Goal: Use online tool/utility: Utilize a website feature to perform a specific function

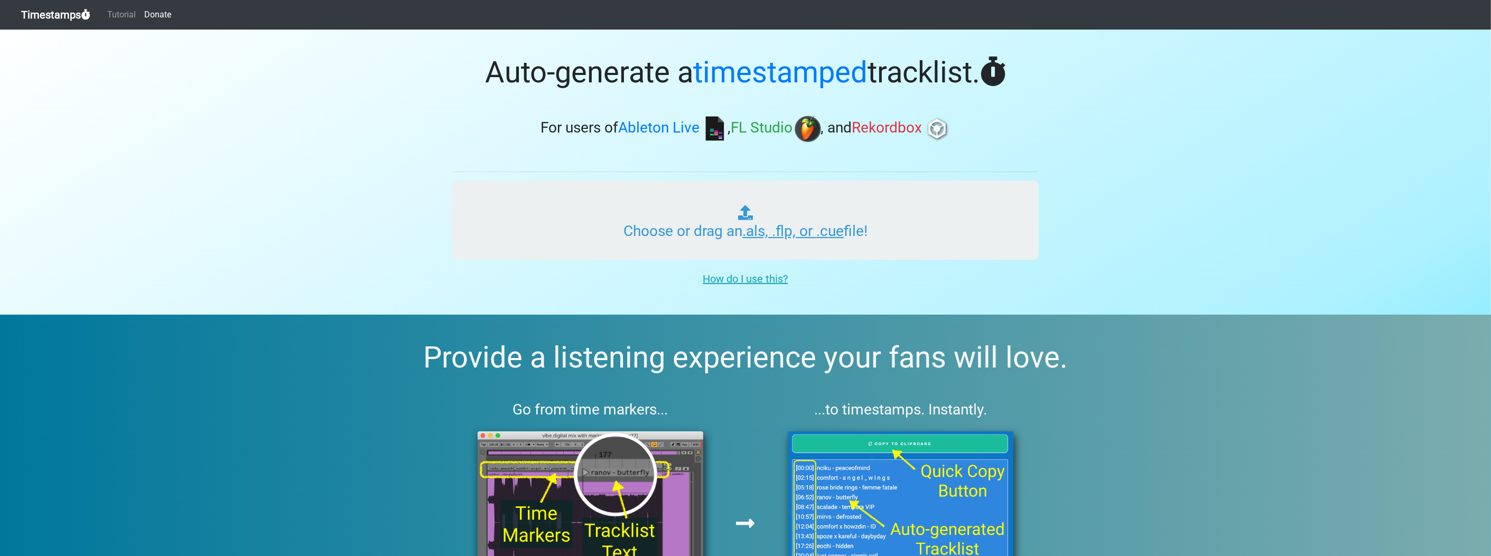
click at [897, 209] on input "Choose or drag an .als, .flp, or .cue file!" at bounding box center [745, 220] width 586 height 79
type input "C:\fakepath\KATIE 2.flp"
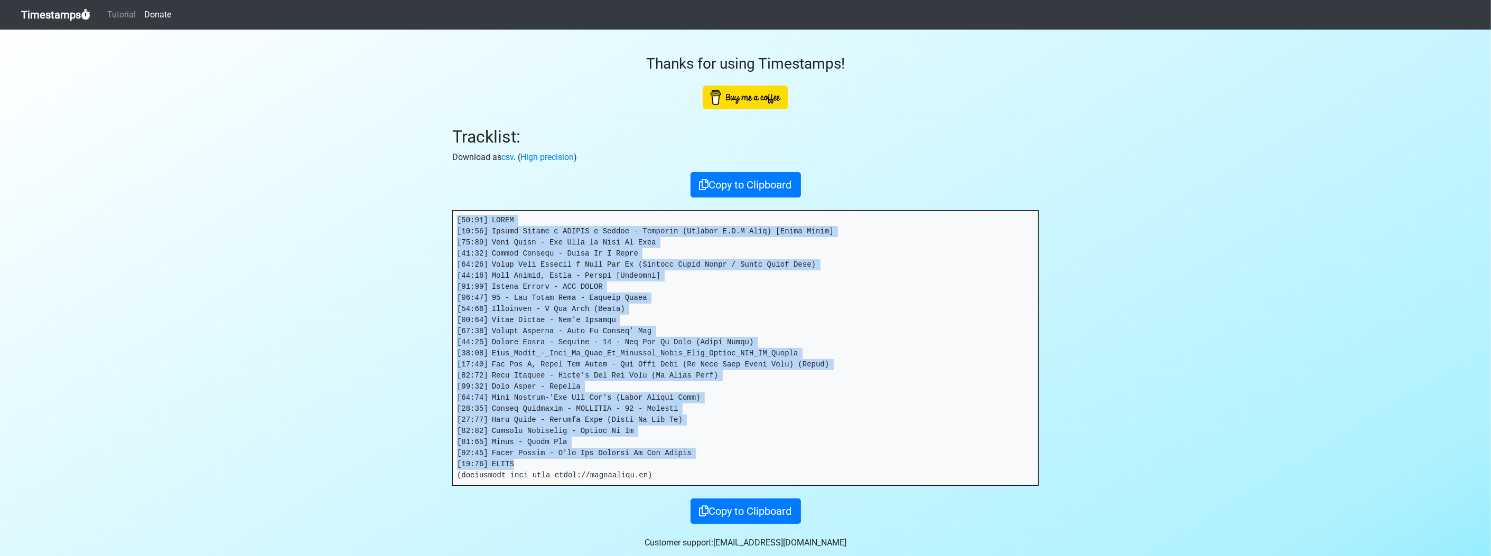
drag, startPoint x: 539, startPoint y: 464, endPoint x: 379, endPoint y: 208, distance: 302.4
click at [379, 208] on section "Thanks for using Timestamps! Tracklist: Download as csv . ( High precision ) Co…" at bounding box center [745, 300] width 1491 height 541
copy pre "[89:04] LOREM [87:94] Ipsumd Sitame c ADIPIS e Seddoe - Temporin (Utlabor E.D.M…"
